Goal: Information Seeking & Learning: Learn about a topic

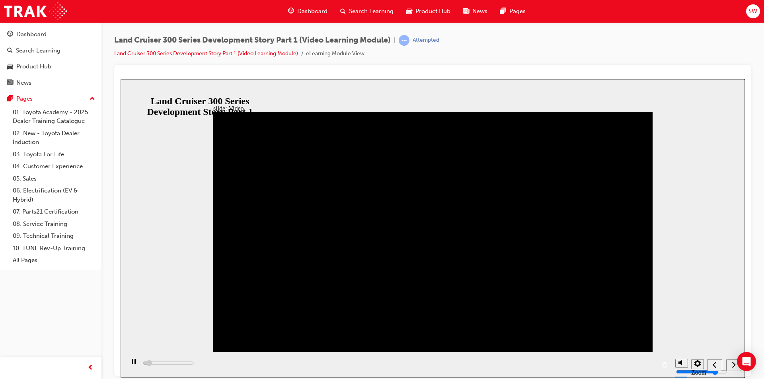
drag, startPoint x: 514, startPoint y: 156, endPoint x: 384, endPoint y: 79, distance: 150.9
drag, startPoint x: 764, startPoint y: 182, endPoint x: 752, endPoint y: 224, distance: 43.0
click at [754, 213] on div "Land Cruiser 300 Series Development Story Part 1 (Video Learning Module) | Atte…" at bounding box center [432, 190] width 662 height 337
drag, startPoint x: 871, startPoint y: 318, endPoint x: 742, endPoint y: 257, distance: 142.7
drag, startPoint x: 737, startPoint y: 267, endPoint x: 714, endPoint y: 262, distance: 23.1
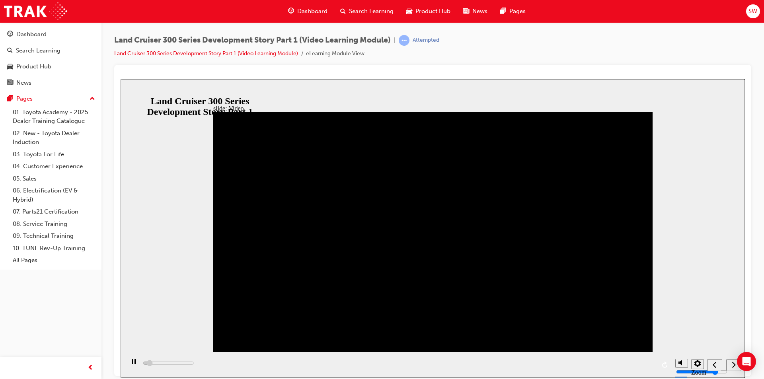
click at [723, 264] on div "slide: Video X Rectangular Hotspot 1 If you go back, you will have to restart t…" at bounding box center [433, 228] width 624 height 299
drag, startPoint x: 714, startPoint y: 262, endPoint x: 687, endPoint y: 330, distance: 73.2
click at [708, 270] on div "slide: Video X Rectangular Hotspot 1 If you go back, you will have to restart t…" at bounding box center [433, 228] width 624 height 299
click at [423, 8] on span "Product Hub" at bounding box center [432, 11] width 35 height 9
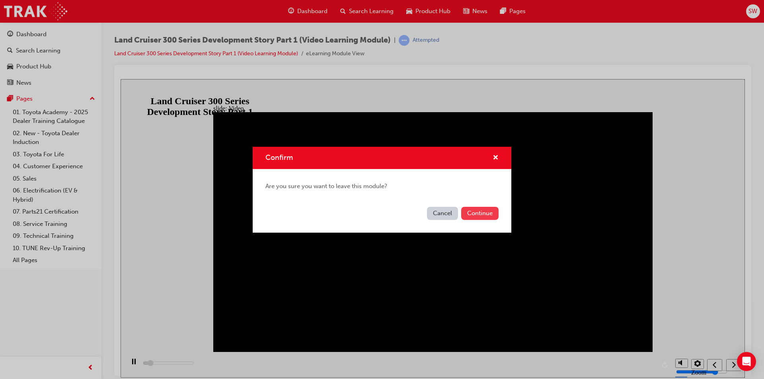
type input "63200"
click at [473, 212] on button "Continue" at bounding box center [479, 213] width 37 height 13
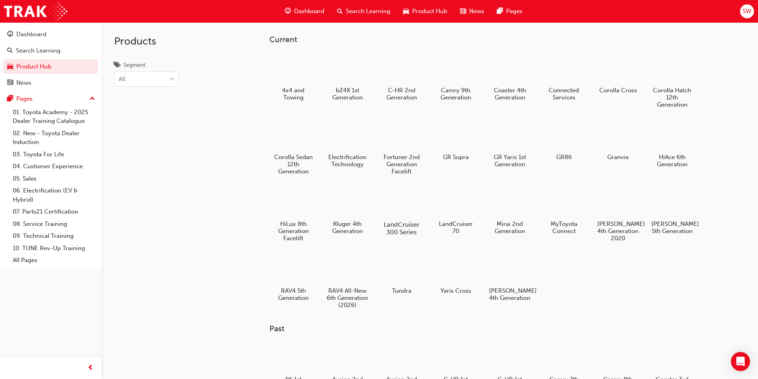
click at [421, 203] on div at bounding box center [401, 202] width 44 height 32
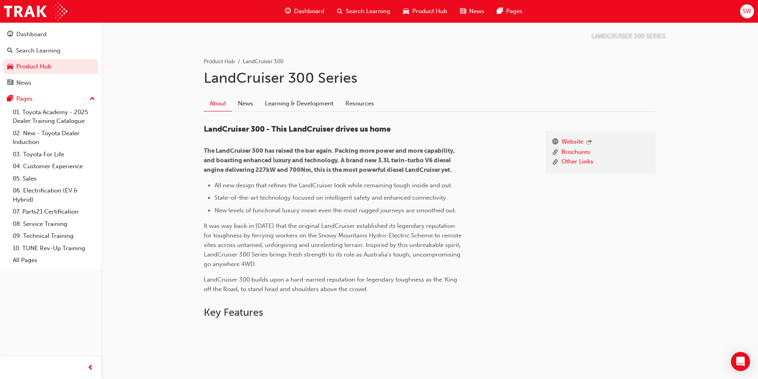
scroll to position [80, 0]
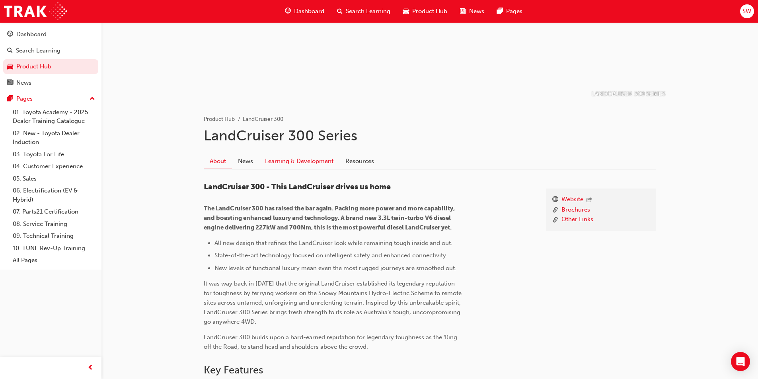
click at [301, 166] on link "Learning & Development" at bounding box center [299, 161] width 80 height 15
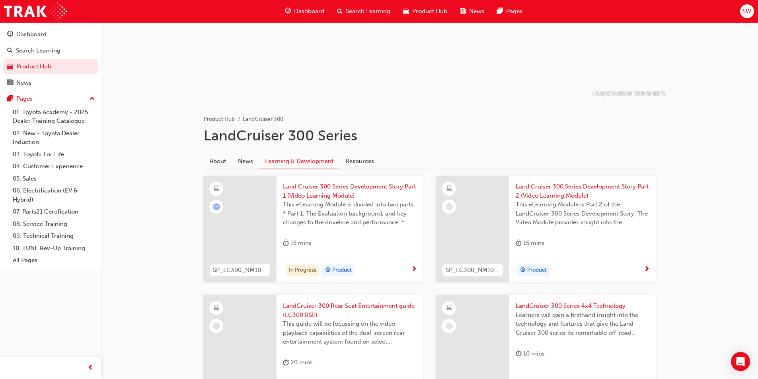
click at [415, 267] on span "next-icon" at bounding box center [414, 269] width 6 height 7
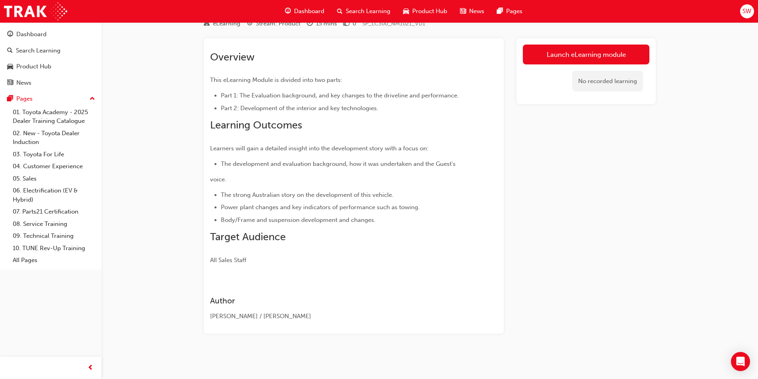
scroll to position [51, 0]
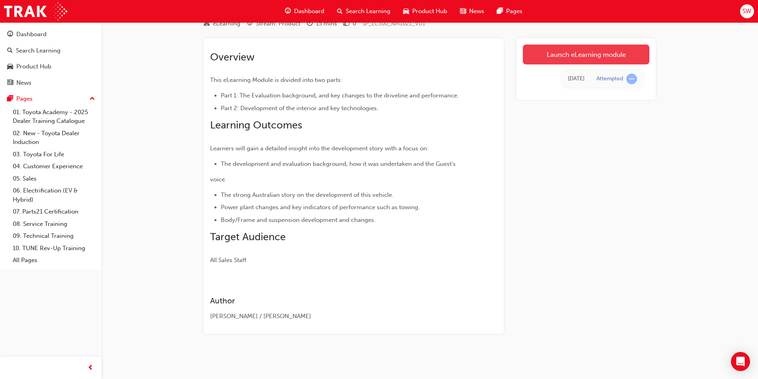
click at [591, 60] on link "Launch eLearning module" at bounding box center [586, 55] width 127 height 20
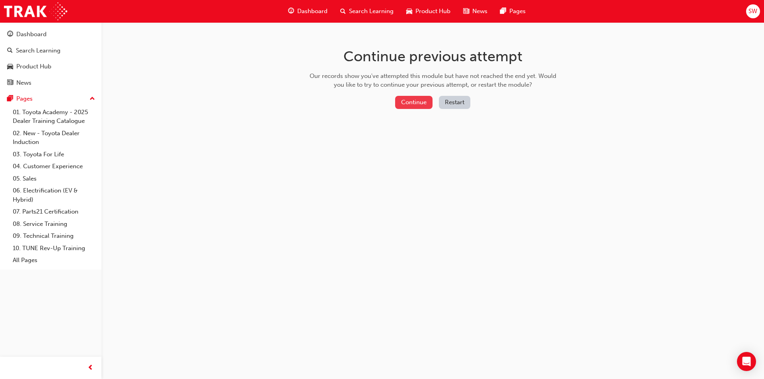
click at [426, 100] on button "Continue" at bounding box center [413, 102] width 37 height 13
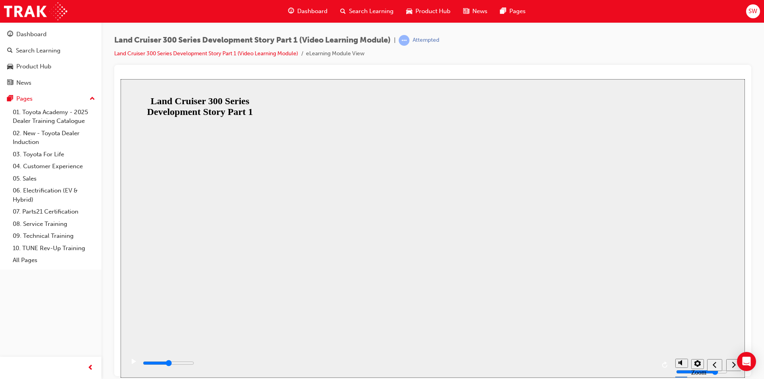
click at [151, 371] on button "Resume" at bounding box center [136, 376] width 30 height 10
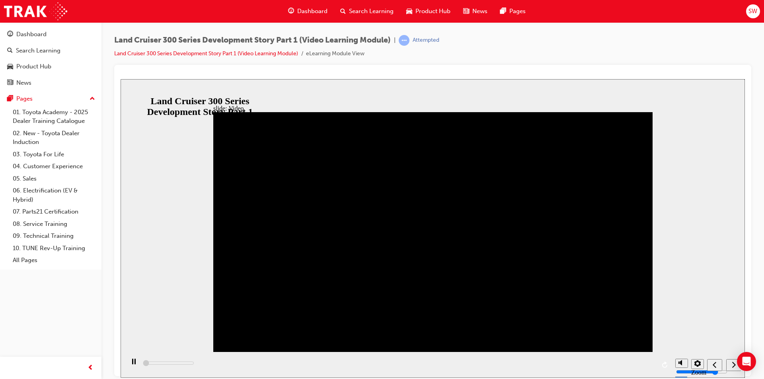
click at [323, 54] on li "eLearning Module View" at bounding box center [335, 53] width 58 height 9
click at [278, 55] on link "Land Cruiser 300 Series Development Story Part 1 (Video Learning Module)" at bounding box center [206, 53] width 184 height 7
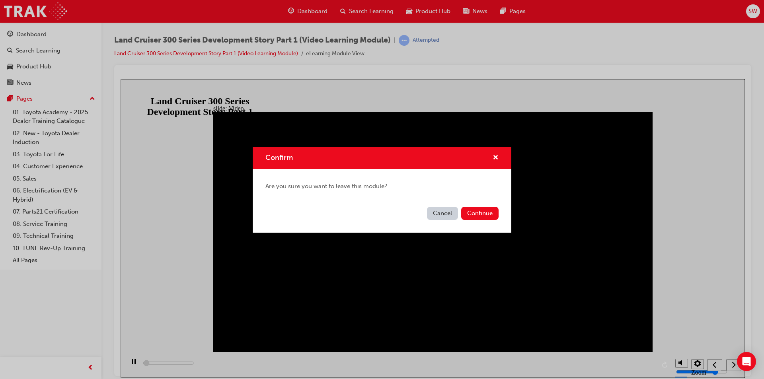
click at [440, 217] on button "Cancel" at bounding box center [442, 213] width 31 height 13
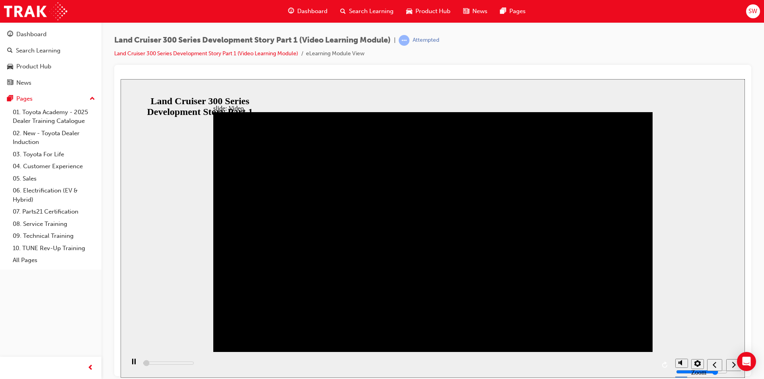
type input "6200"
click at [132, 363] on icon "play/pause" at bounding box center [134, 362] width 4 height 6
drag, startPoint x: 145, startPoint y: 364, endPoint x: 363, endPoint y: 360, distance: 217.7
click at [339, 364] on div "playback controls" at bounding box center [398, 365] width 547 height 26
click at [360, 362] on div "playback controls" at bounding box center [398, 365] width 547 height 26
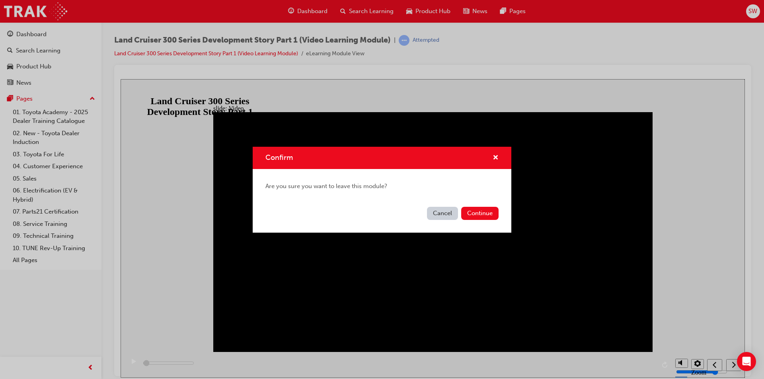
drag, startPoint x: 478, startPoint y: 206, endPoint x: 473, endPoint y: 203, distance: 5.7
click at [477, 205] on div "Cancel Continue" at bounding box center [382, 218] width 259 height 29
click at [475, 215] on button "Continue" at bounding box center [479, 213] width 37 height 13
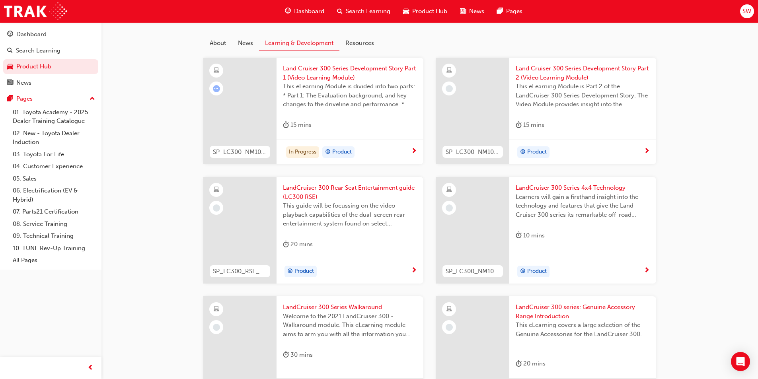
scroll to position [279, 0]
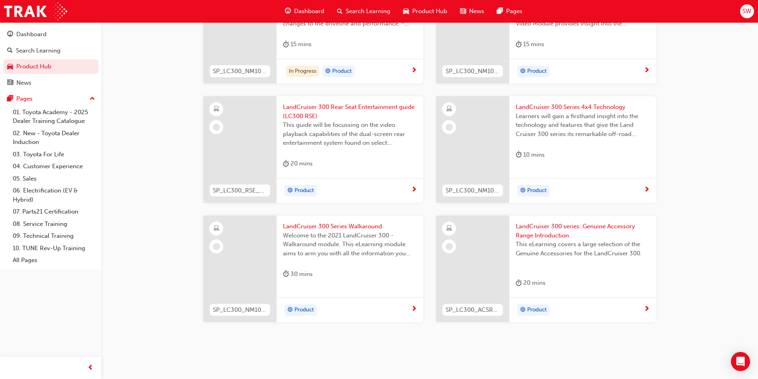
click at [413, 306] on span "next-icon" at bounding box center [414, 309] width 6 height 7
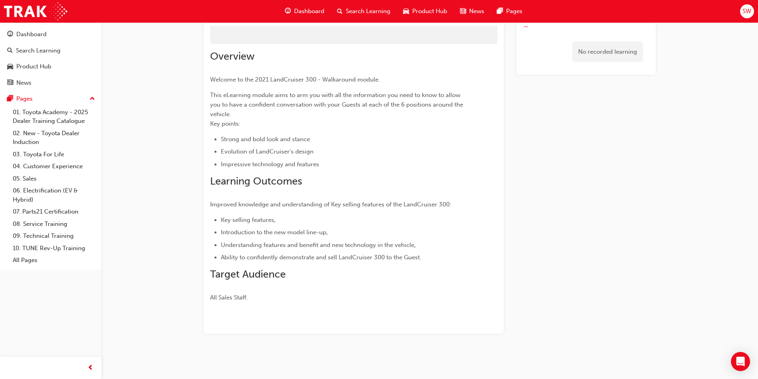
scroll to position [34, 0]
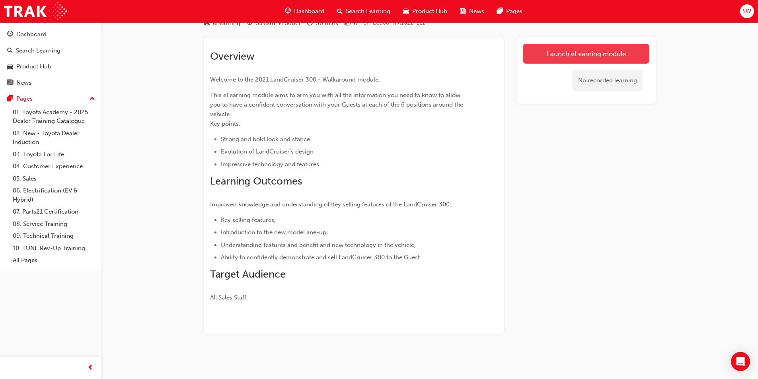
click at [606, 53] on link "Launch eLearning module" at bounding box center [586, 54] width 127 height 20
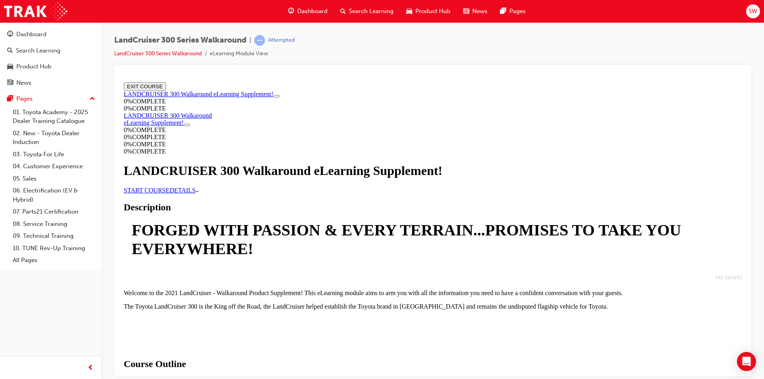
click at [170, 193] on link "START COURSE" at bounding box center [147, 190] width 46 height 7
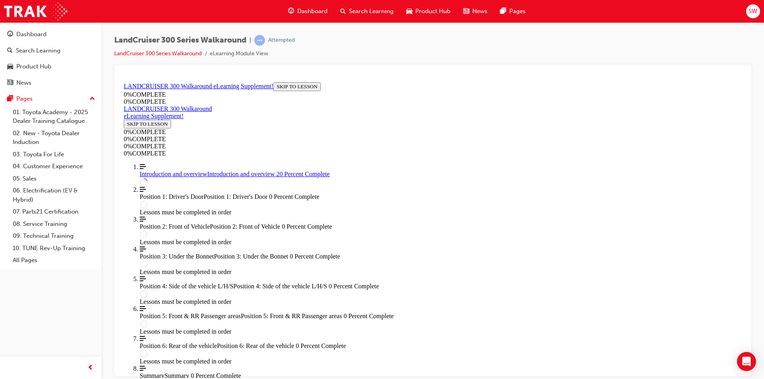
scroll to position [477, 0]
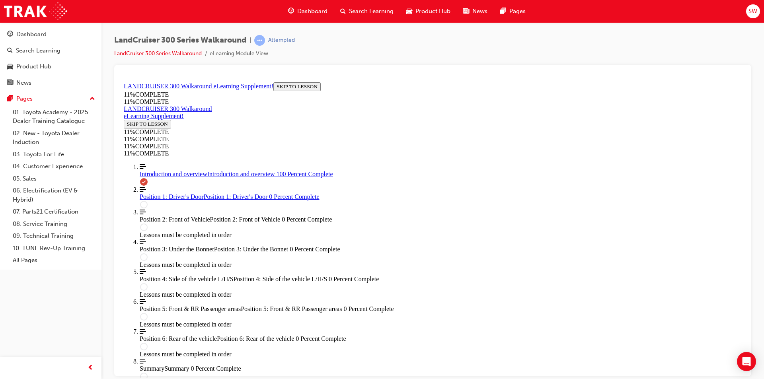
scroll to position [998, 0]
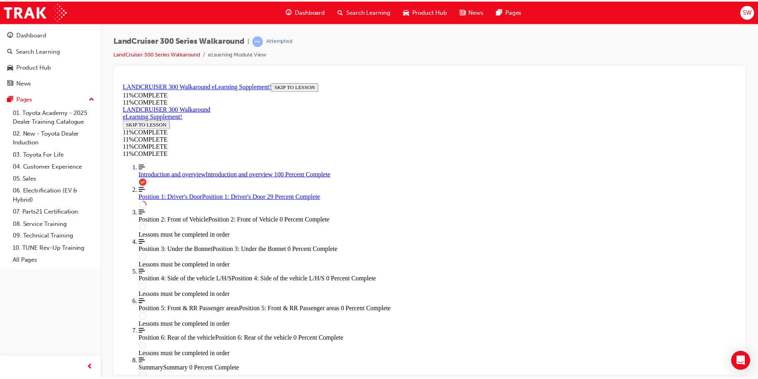
scroll to position [602, 0]
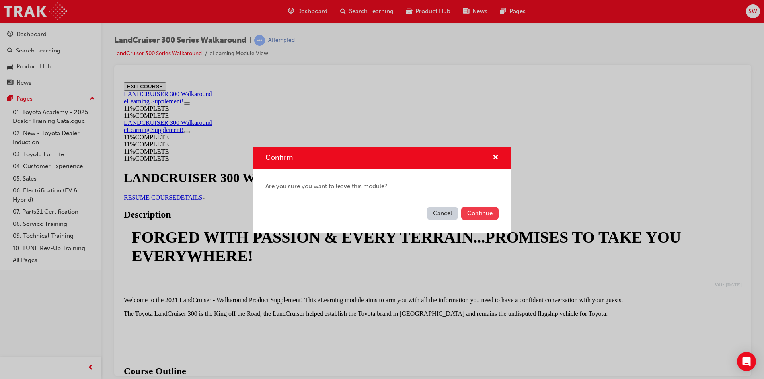
click at [490, 214] on button "Continue" at bounding box center [479, 213] width 37 height 13
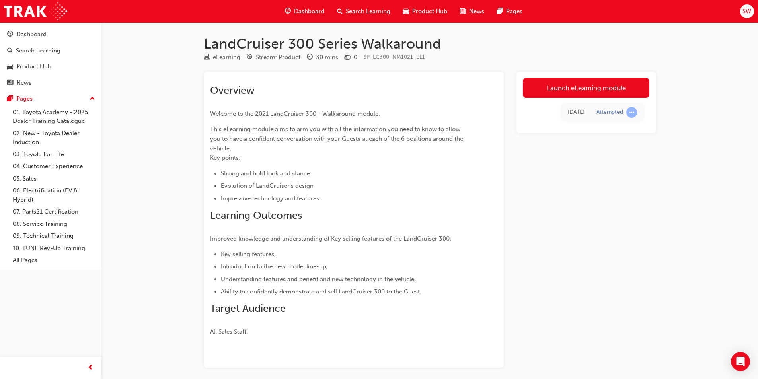
scroll to position [279, 0]
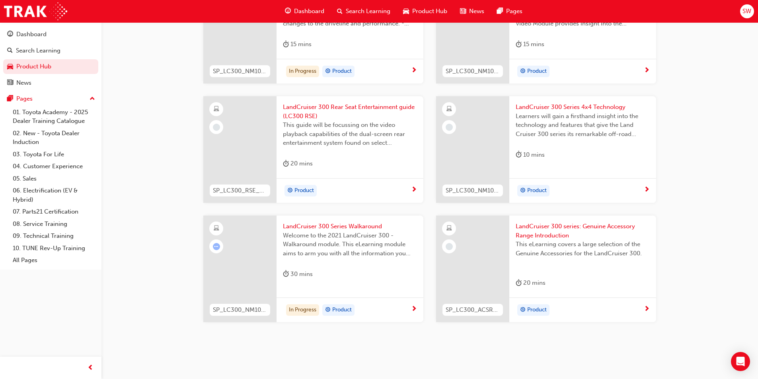
click at [530, 310] on span "Product" at bounding box center [536, 310] width 19 height 9
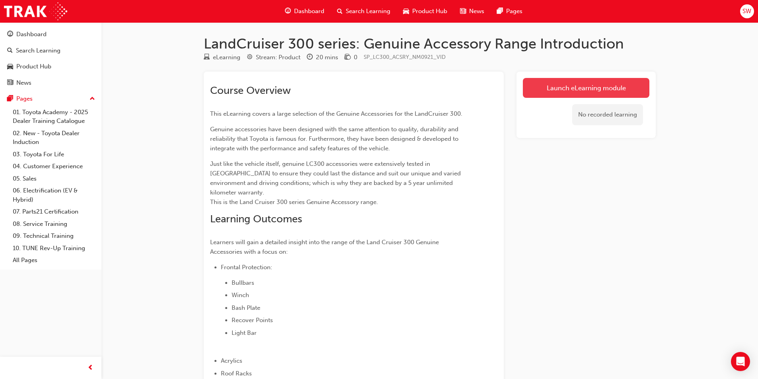
click at [528, 93] on link "Launch eLearning module" at bounding box center [586, 88] width 127 height 20
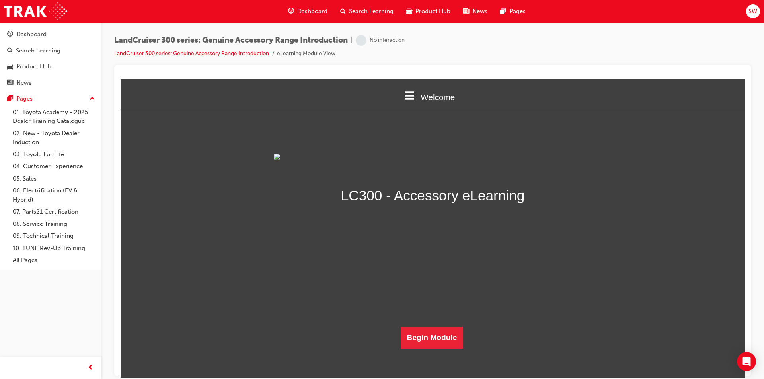
scroll to position [138, 0]
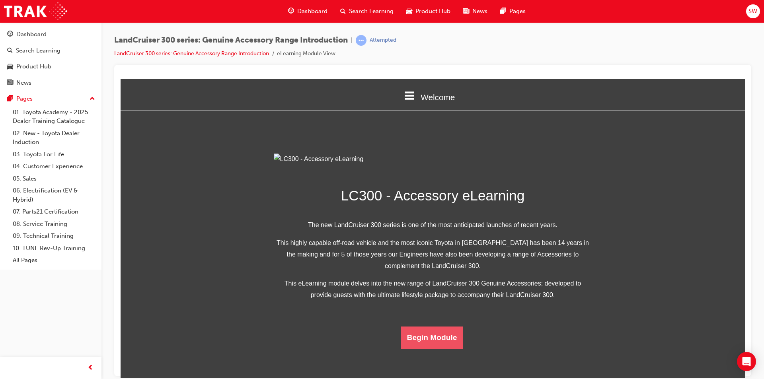
click at [426, 349] on button "Begin Module" at bounding box center [432, 337] width 63 height 22
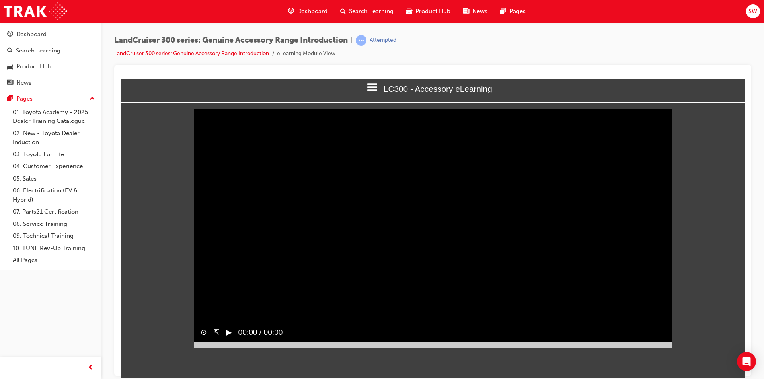
scroll to position [0, 0]
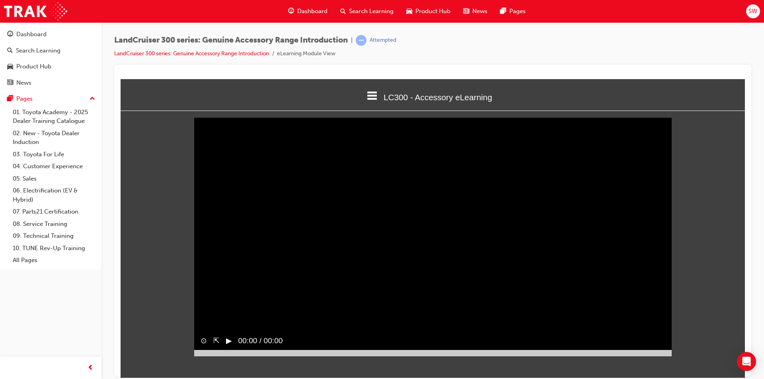
click at [226, 332] on div "▶︎" at bounding box center [226, 341] width 12 height 18
click at [228, 347] on button "‖" at bounding box center [228, 341] width 4 height 12
